Goal: Find specific page/section: Find specific page/section

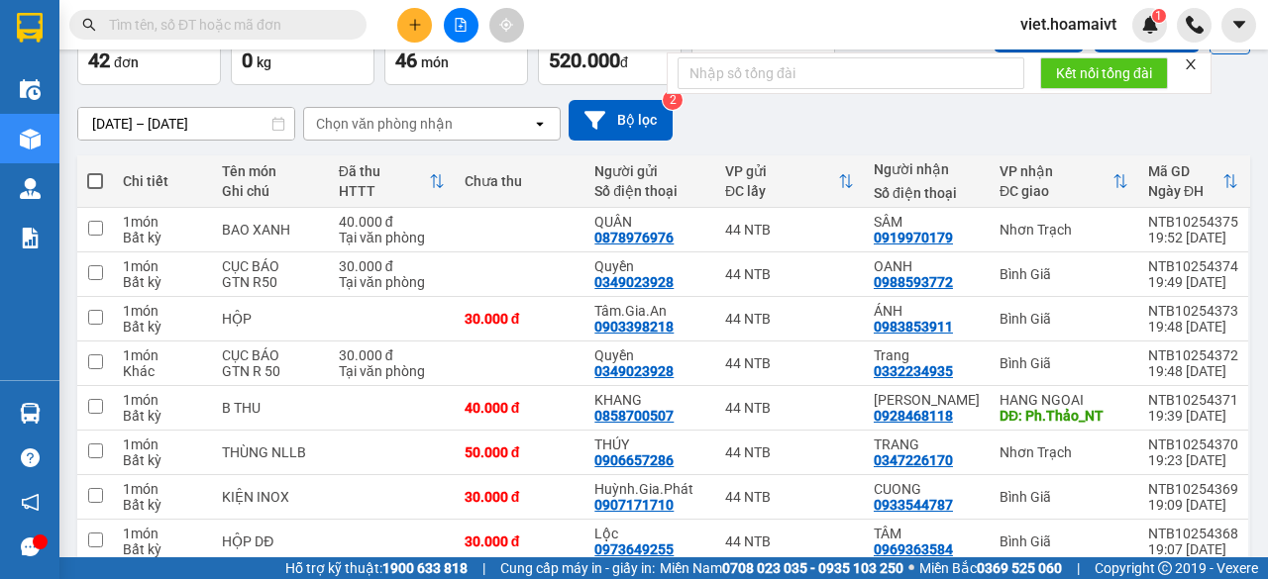
scroll to position [297, 0]
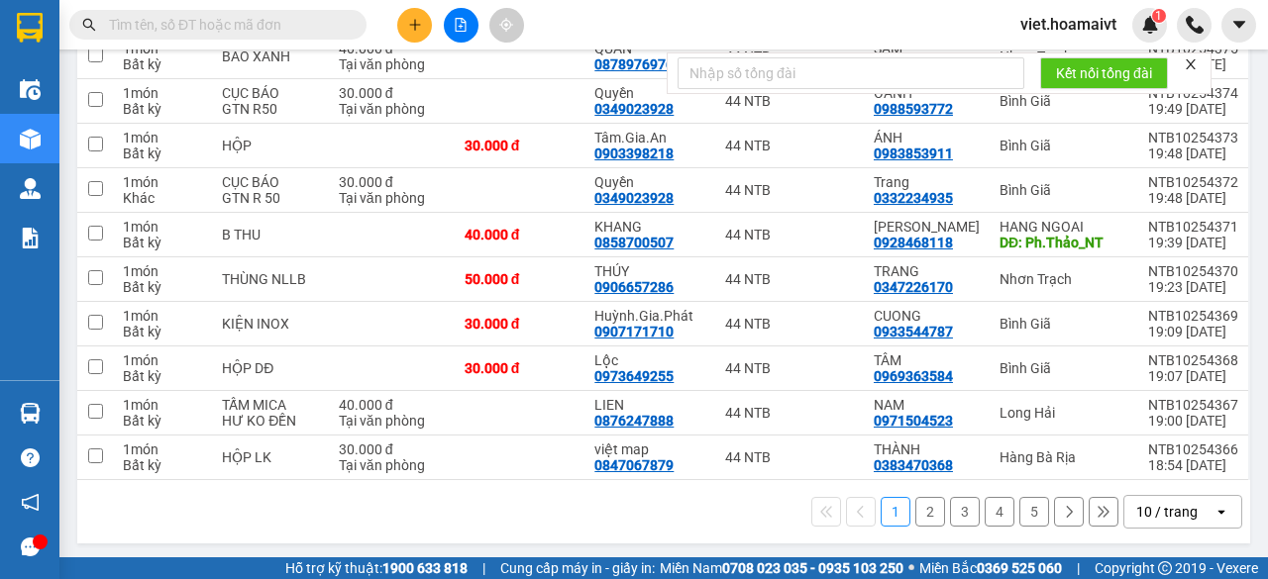
drag, startPoint x: 1174, startPoint y: 514, endPoint x: 1187, endPoint y: 506, distance: 15.1
click at [1174, 516] on div "10 / trang" at bounding box center [1166, 512] width 61 height 20
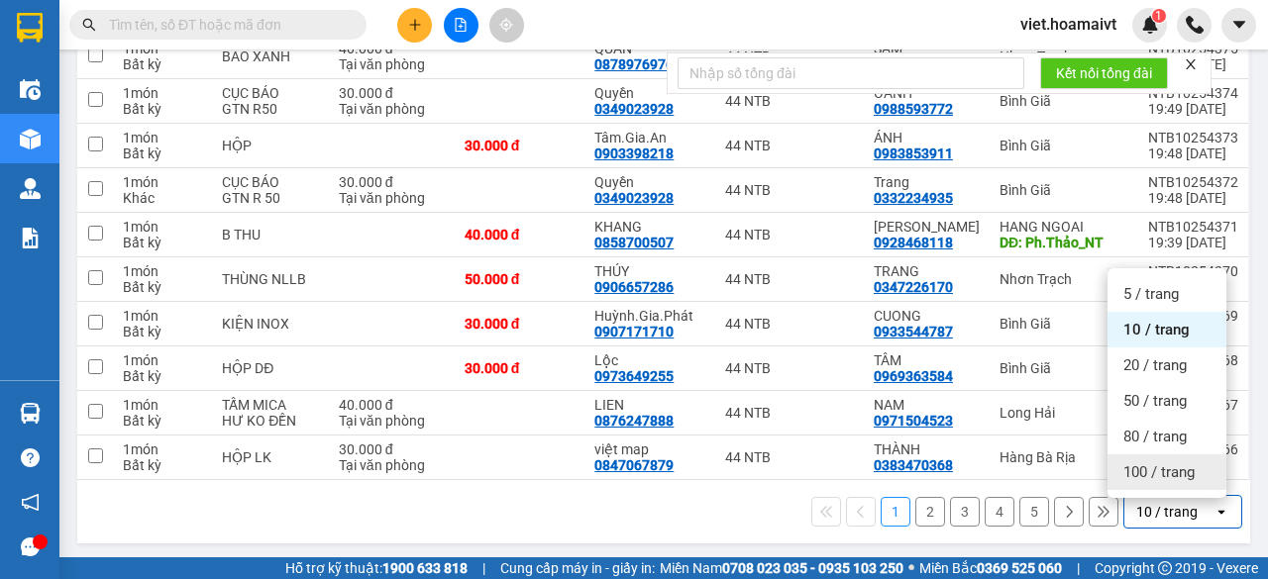
click at [1202, 484] on div "100 / trang" at bounding box center [1166, 473] width 119 height 36
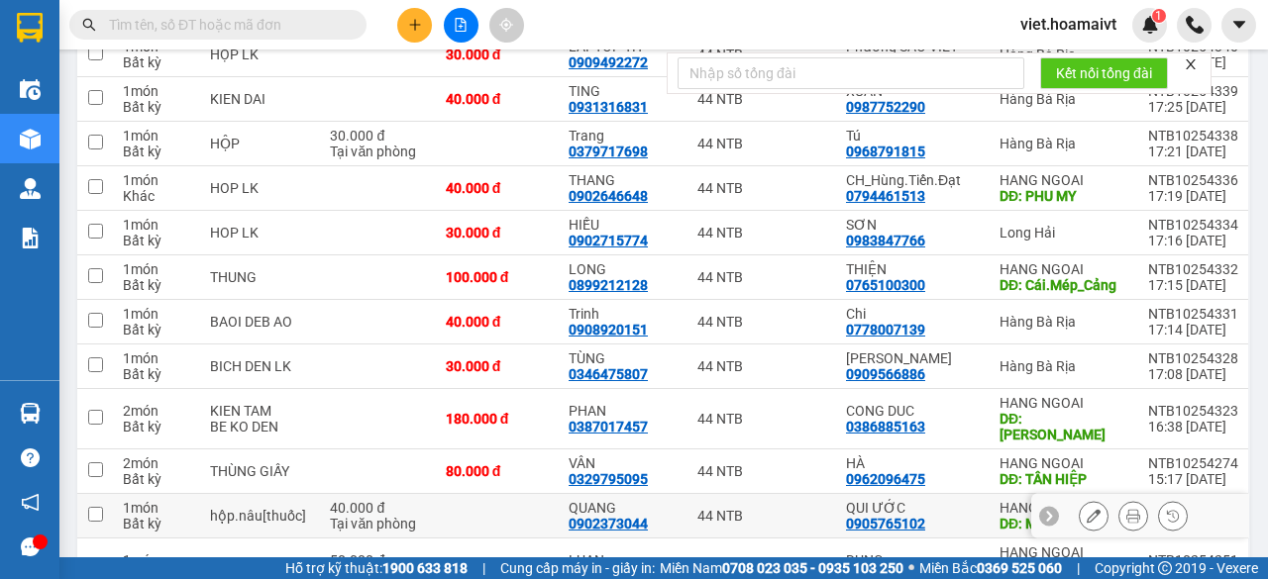
scroll to position [1739, 0]
